Goal: Information Seeking & Learning: Learn about a topic

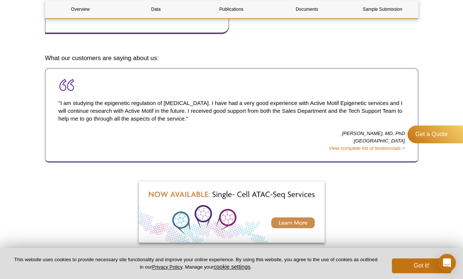
scroll to position [441, 0]
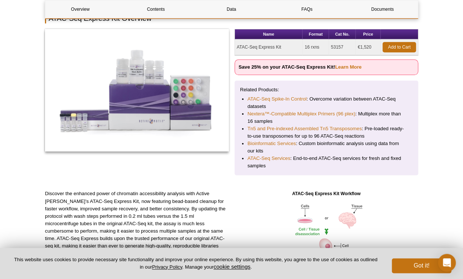
scroll to position [104, 0]
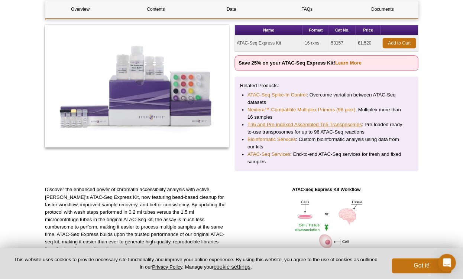
click at [289, 124] on link "Tn5 and Pre-indexed Assembled Tn5 Transposomes" at bounding box center [304, 124] width 114 height 7
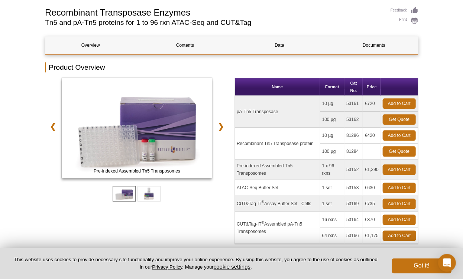
scroll to position [63, 0]
